Goal: Information Seeking & Learning: Learn about a topic

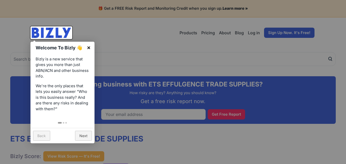
click at [92, 46] on link "×" at bounding box center [89, 48] width 12 height 12
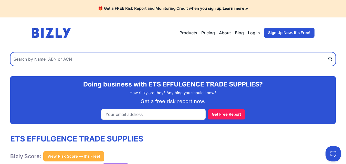
click at [226, 56] on input "text" at bounding box center [173, 59] width 326 height 14
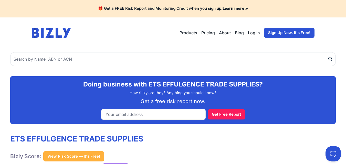
drag, startPoint x: 76, startPoint y: 1, endPoint x: 266, endPoint y: 140, distance: 236.5
click at [267, 138] on div "ETS EFFULGENCE TRADE SUPPLIES Bizly Score: View Risk Score — It's Free! View Ri…" at bounding box center [173, 153] width 326 height 38
